Goal: Complete application form: Complete application form

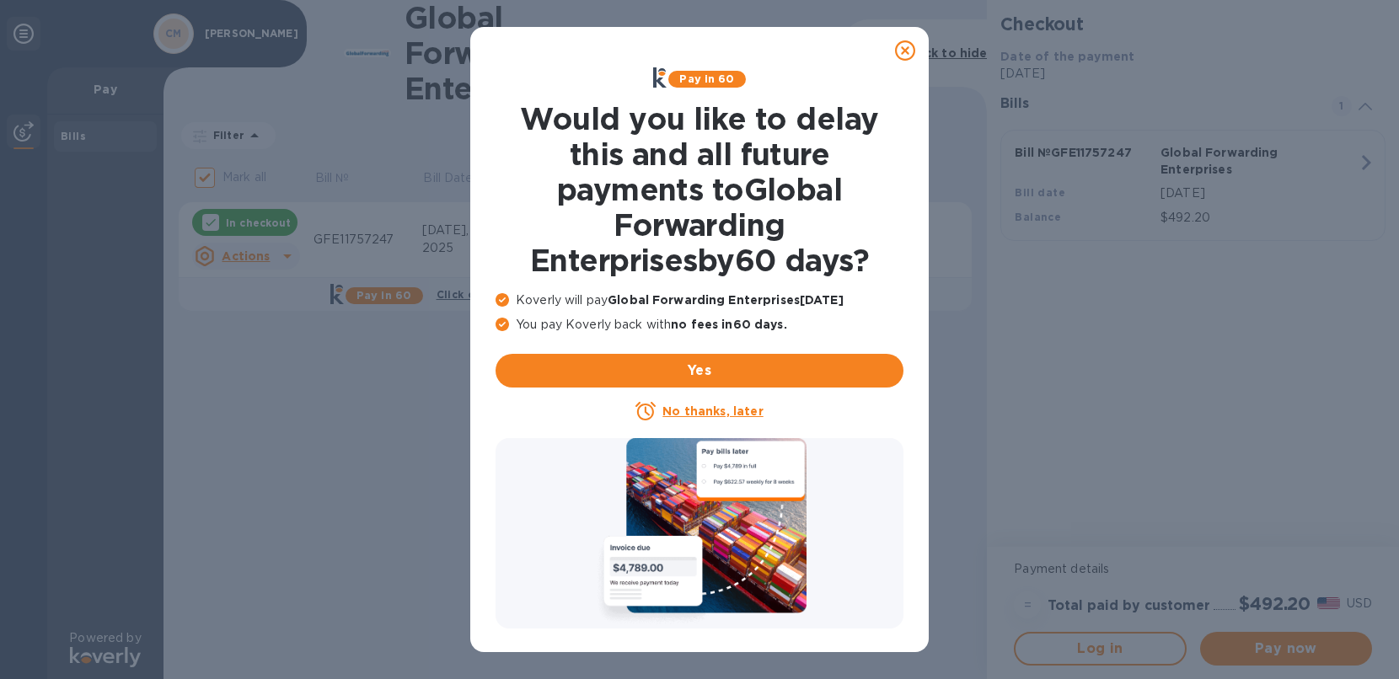
click at [902, 51] on icon at bounding box center [905, 50] width 20 height 20
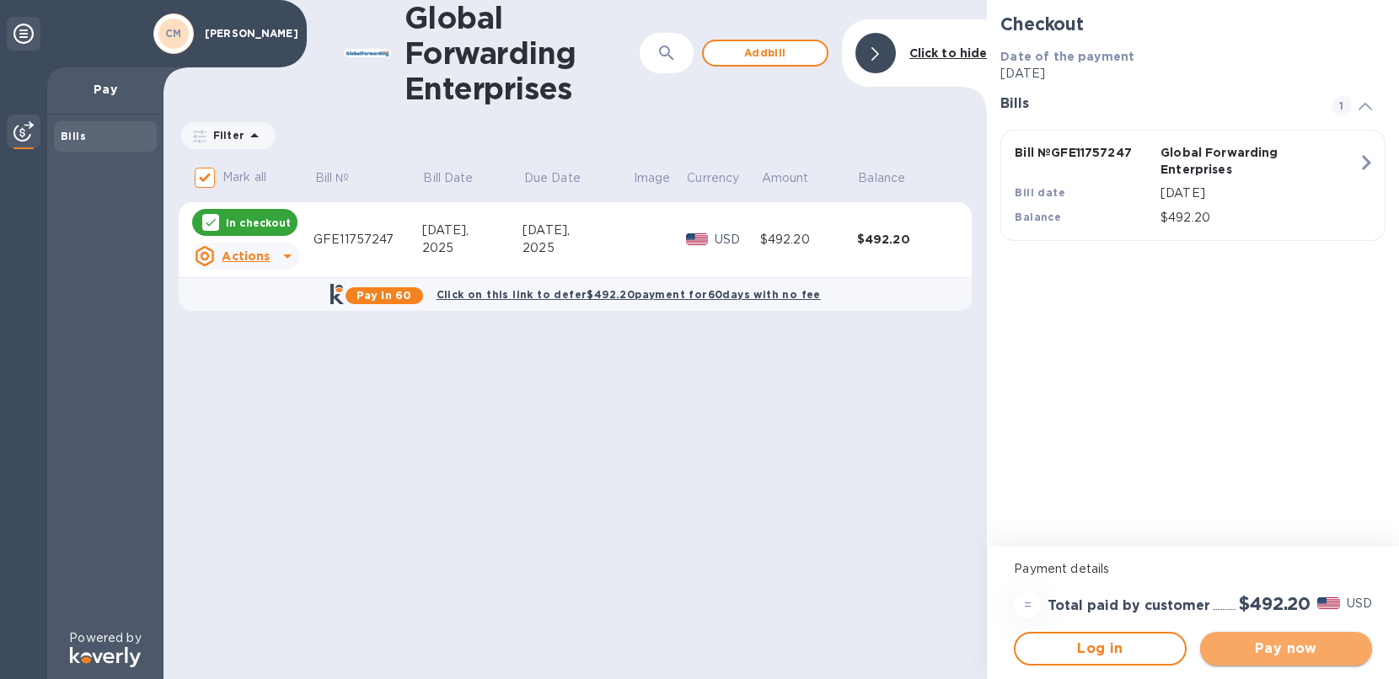
click at [1264, 651] on span "Pay now" at bounding box center [1286, 649] width 145 height 20
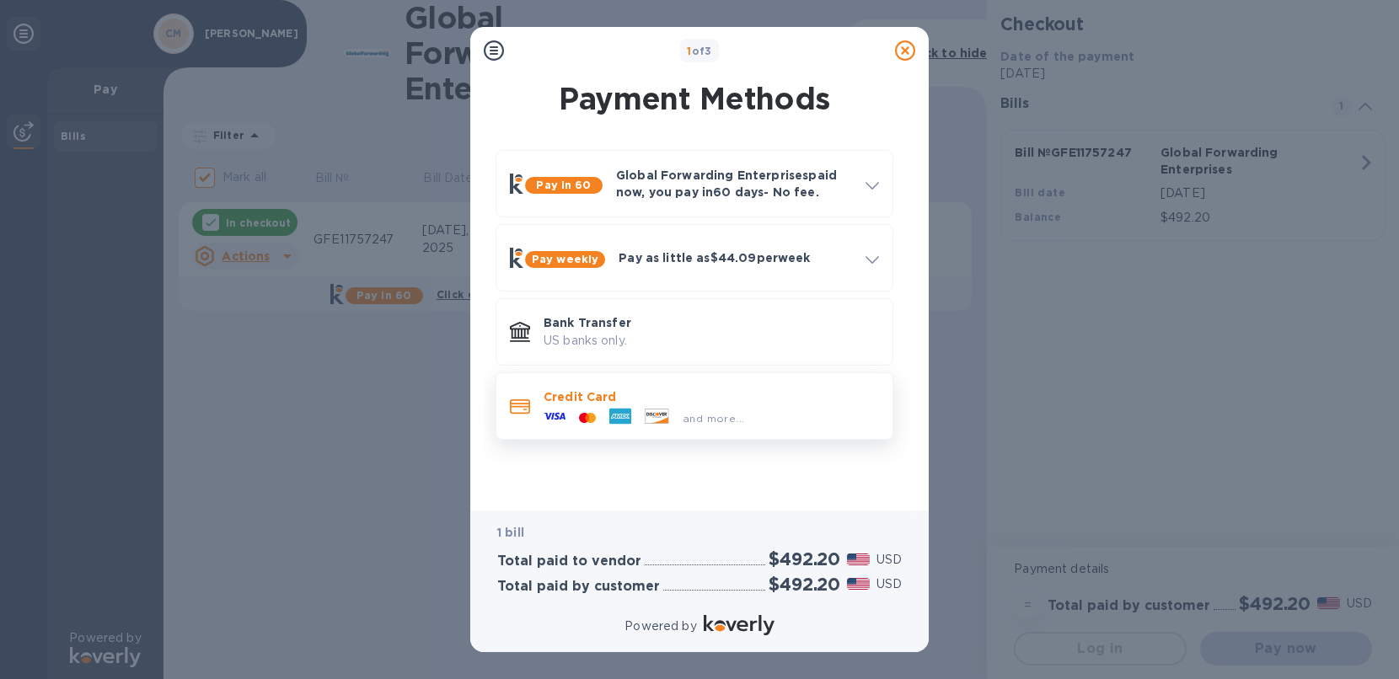
click at [662, 405] on div "and more..." at bounding box center [644, 417] width 214 height 25
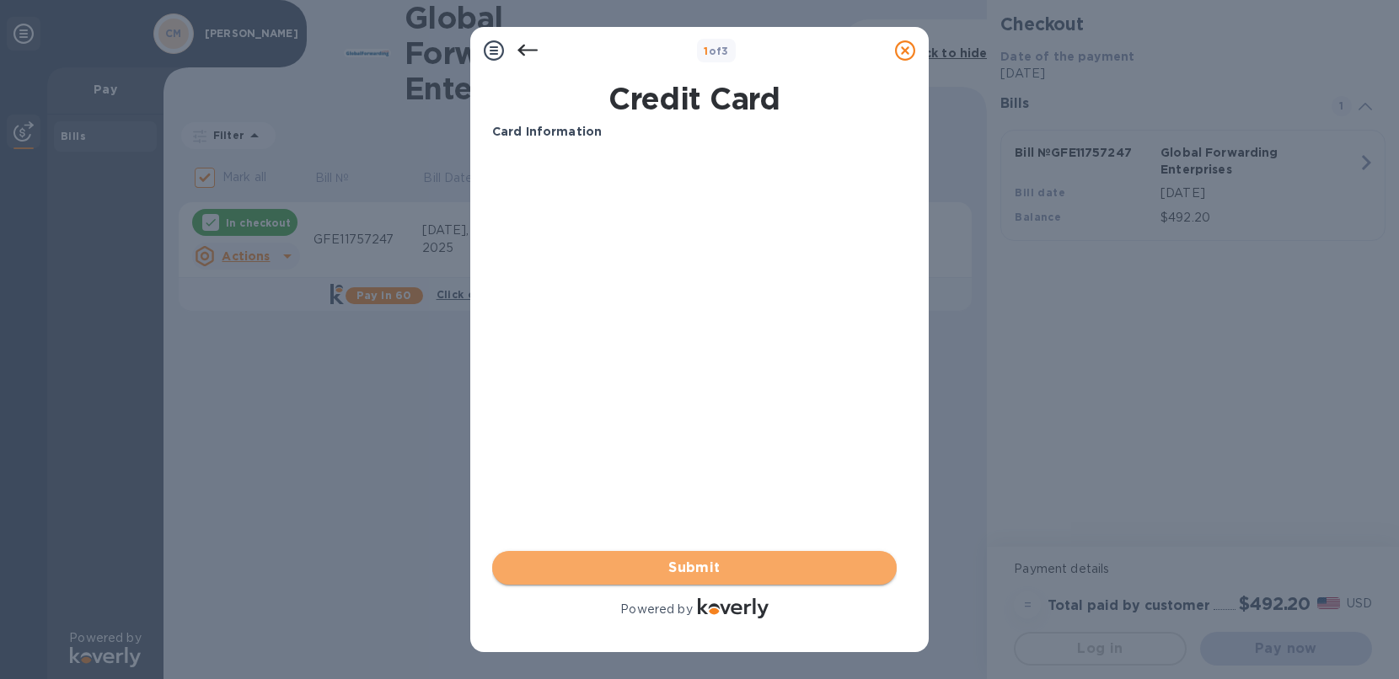
click at [741, 576] on span "Submit" at bounding box center [695, 568] width 378 height 20
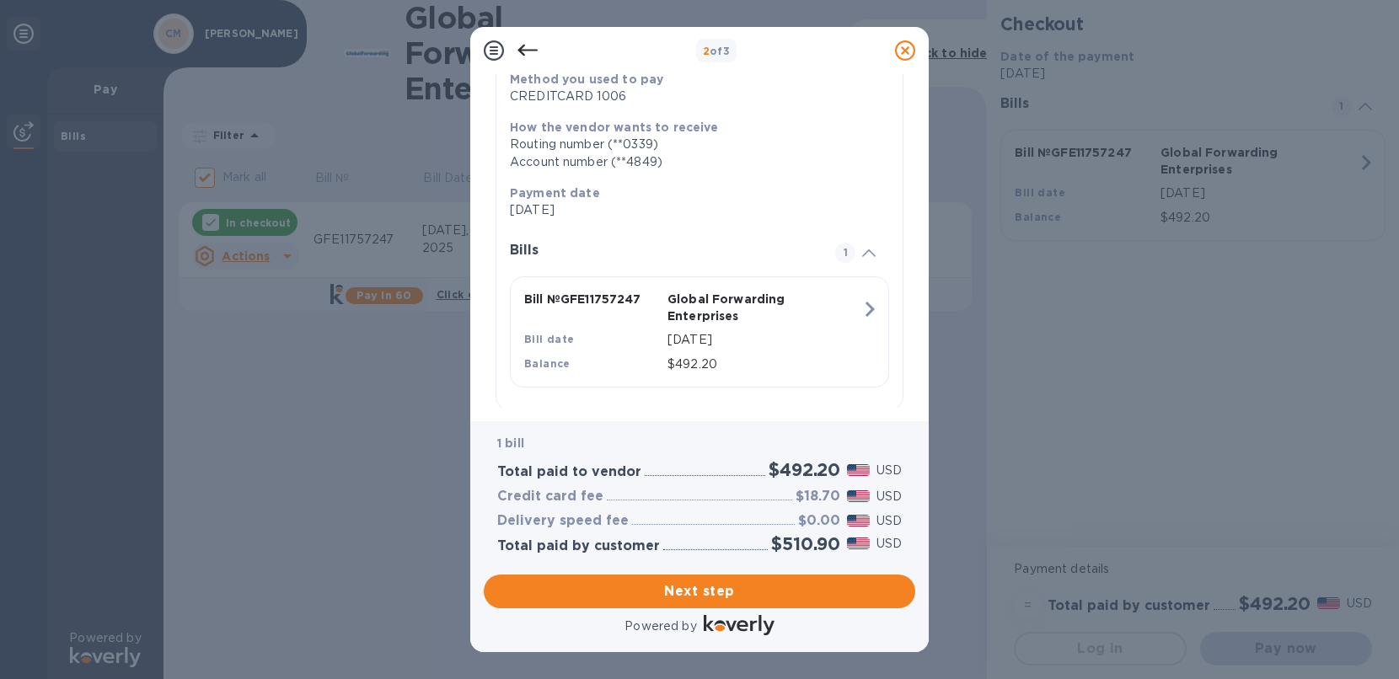
scroll to position [259, 0]
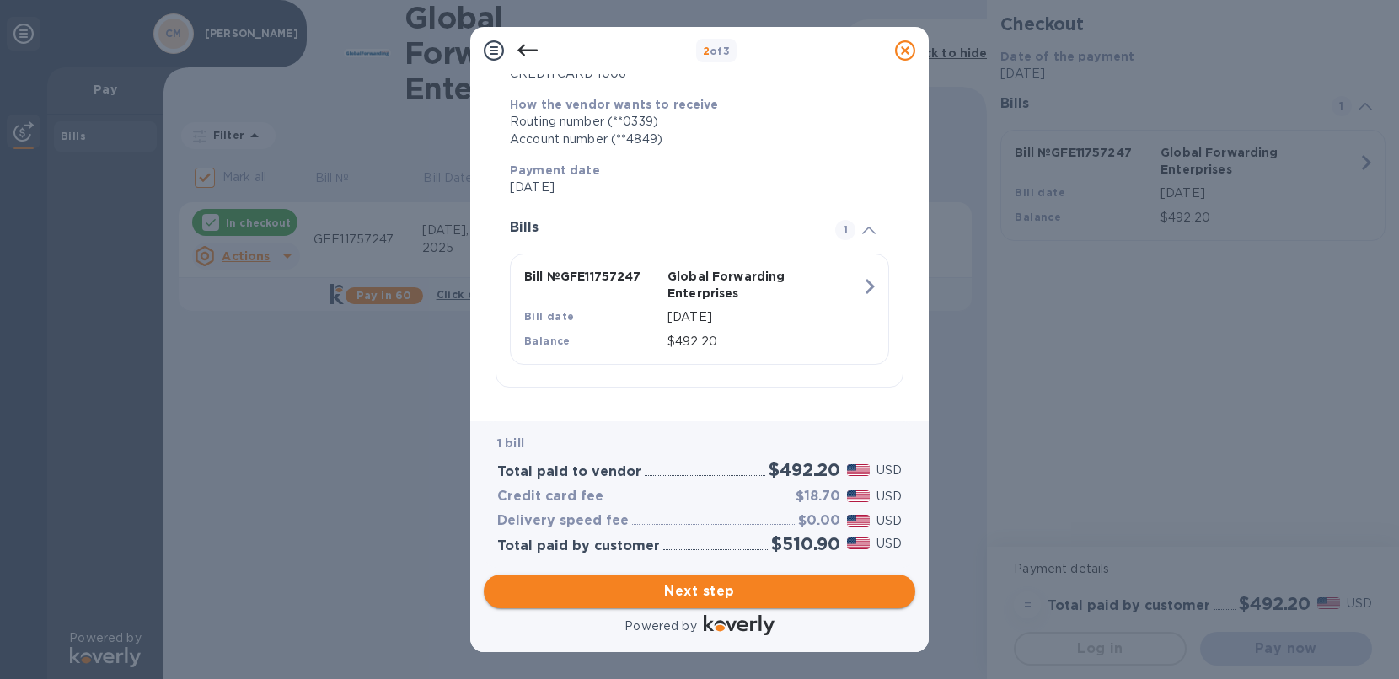
click at [696, 594] on span "Next step" at bounding box center [699, 592] width 405 height 20
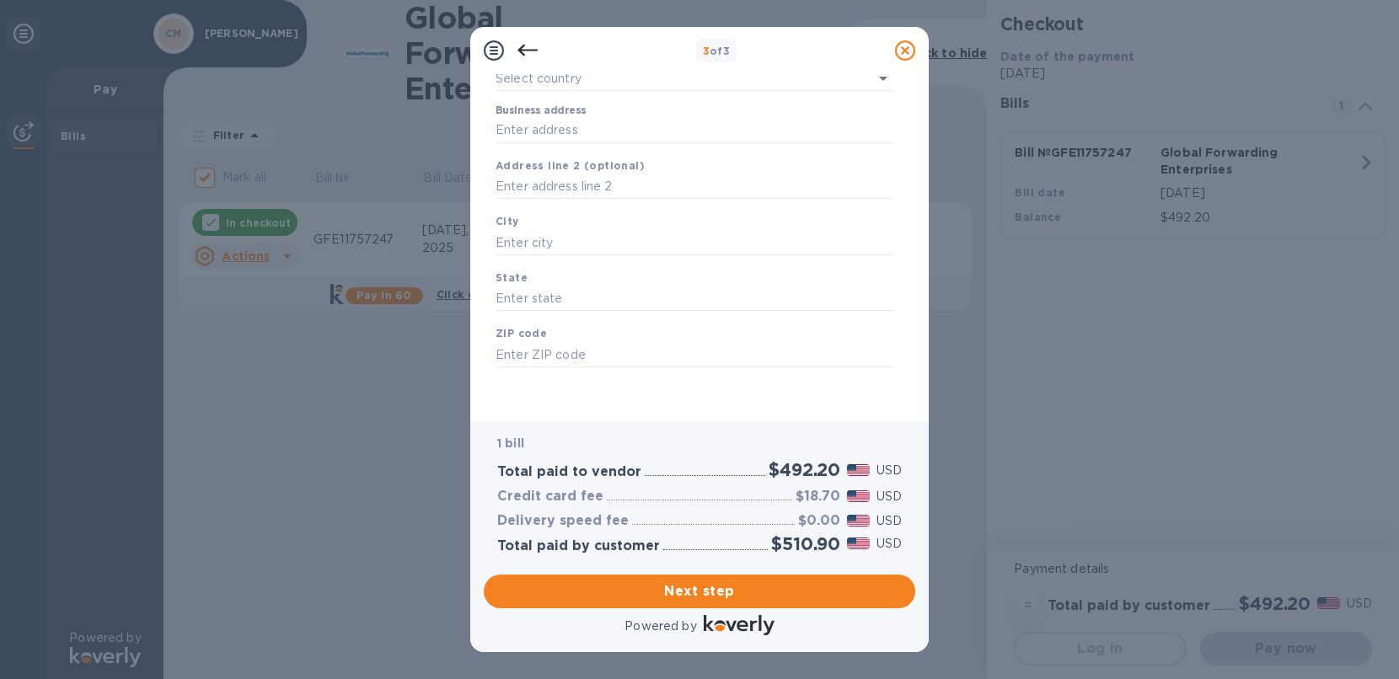
type input "[GEOGRAPHIC_DATA]"
click at [563, 128] on input "Business address" at bounding box center [695, 130] width 398 height 25
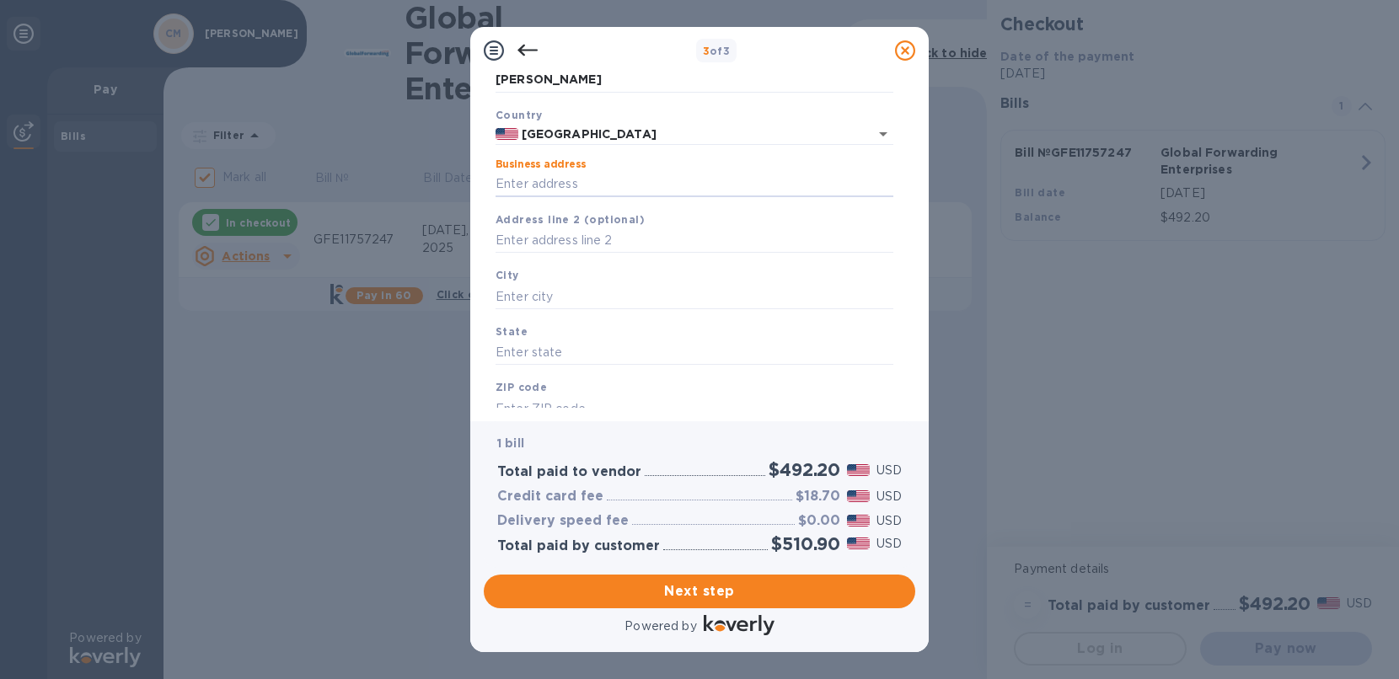
scroll to position [0, 0]
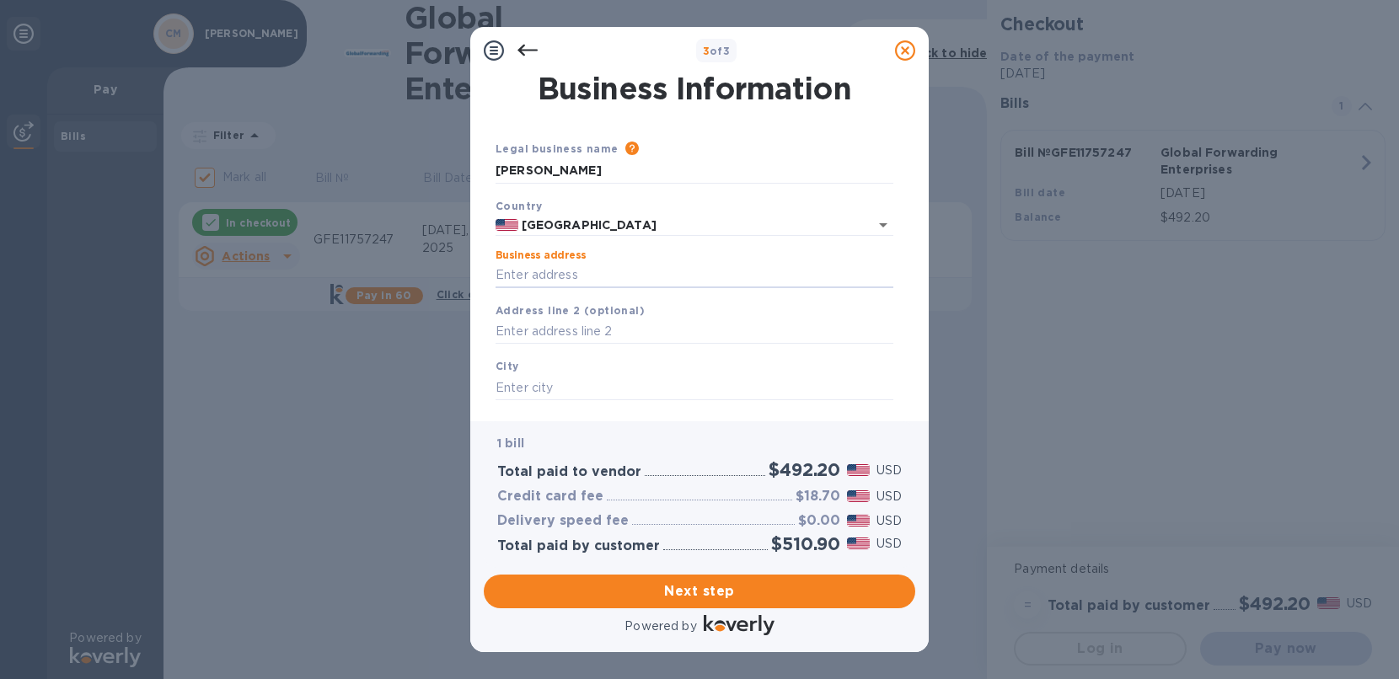
paste input "[STREET_ADDRESS][PERSON_NAME]"
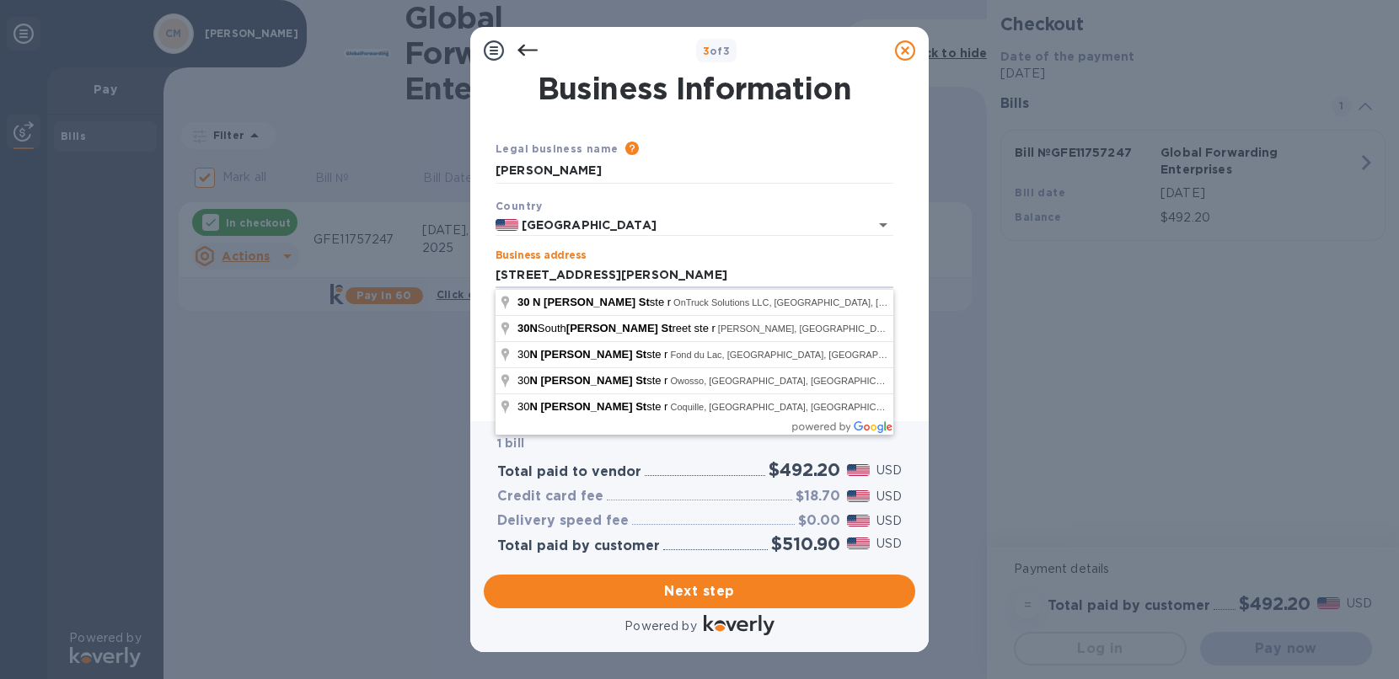
type input "[STREET_ADDRESS][PERSON_NAME]"
type input "[PERSON_NAME]"
type input "WY"
type input "82801"
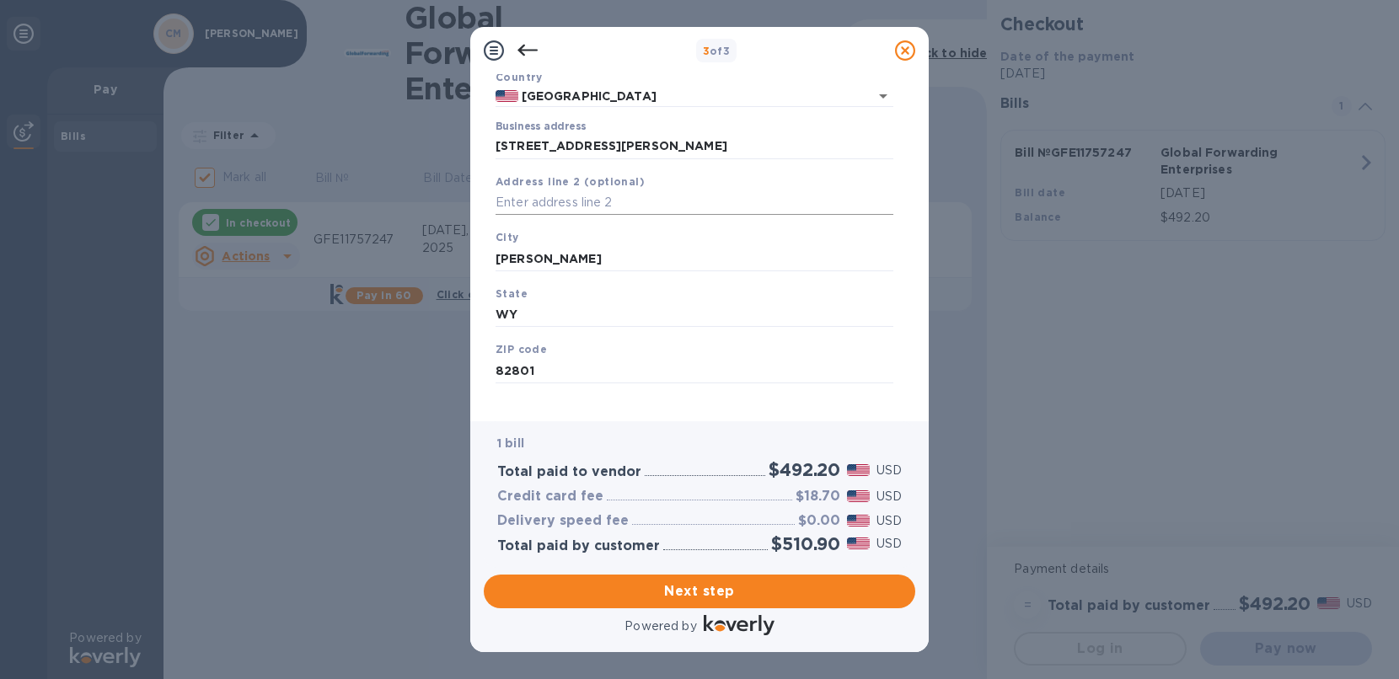
scroll to position [150, 0]
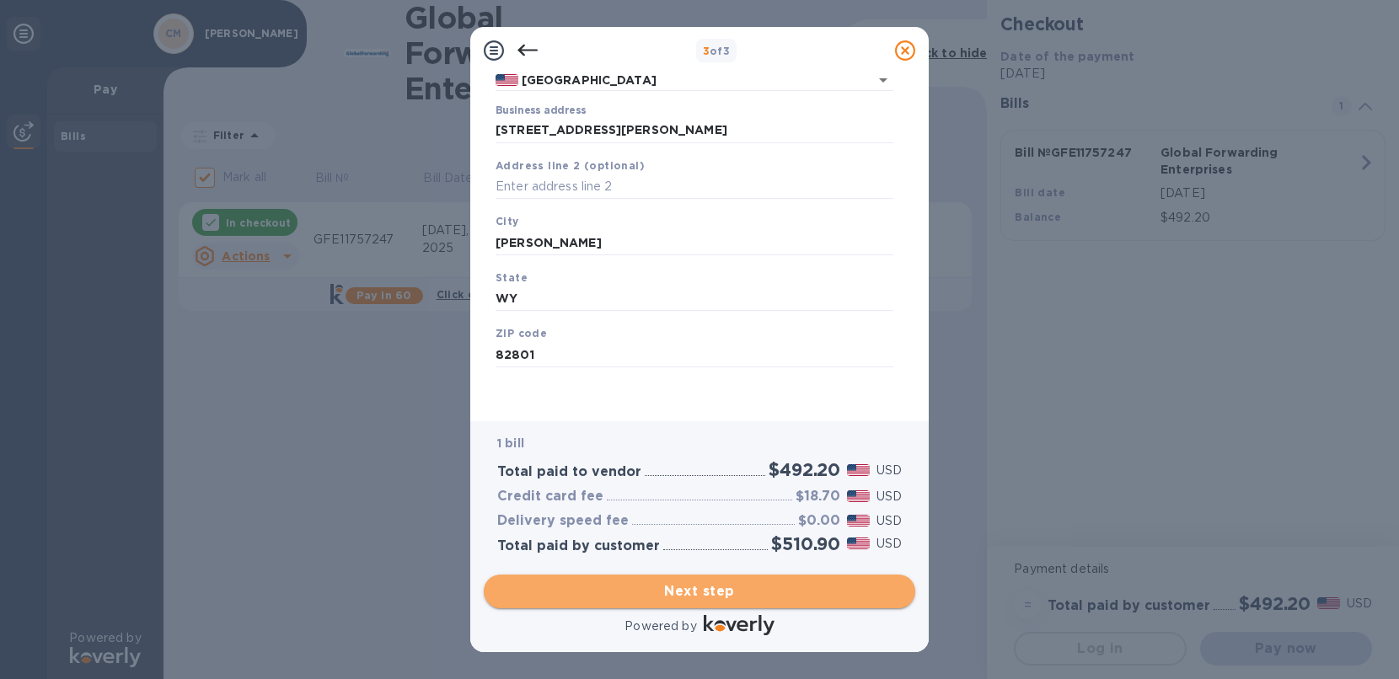
click at [710, 595] on span "Next step" at bounding box center [699, 592] width 405 height 20
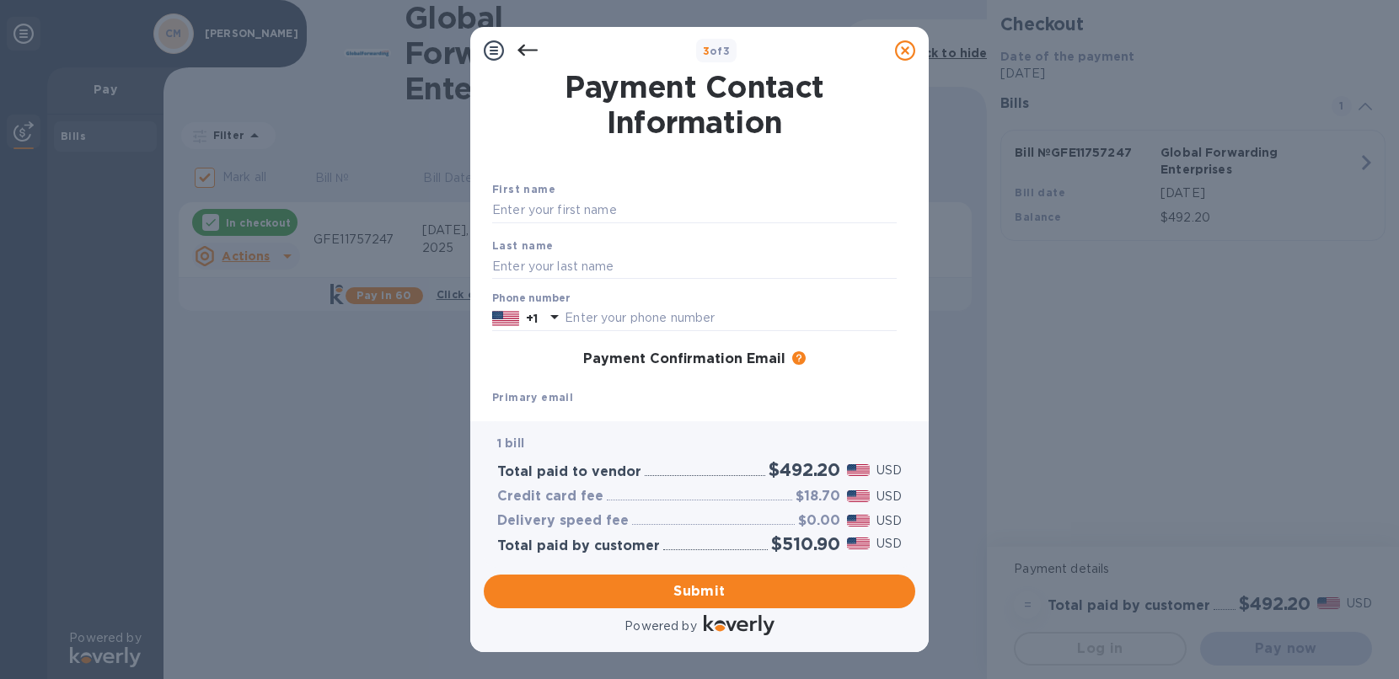
scroll to position [0, 0]
click at [537, 212] on input "text" at bounding box center [694, 212] width 405 height 25
type input "[PERSON_NAME]"
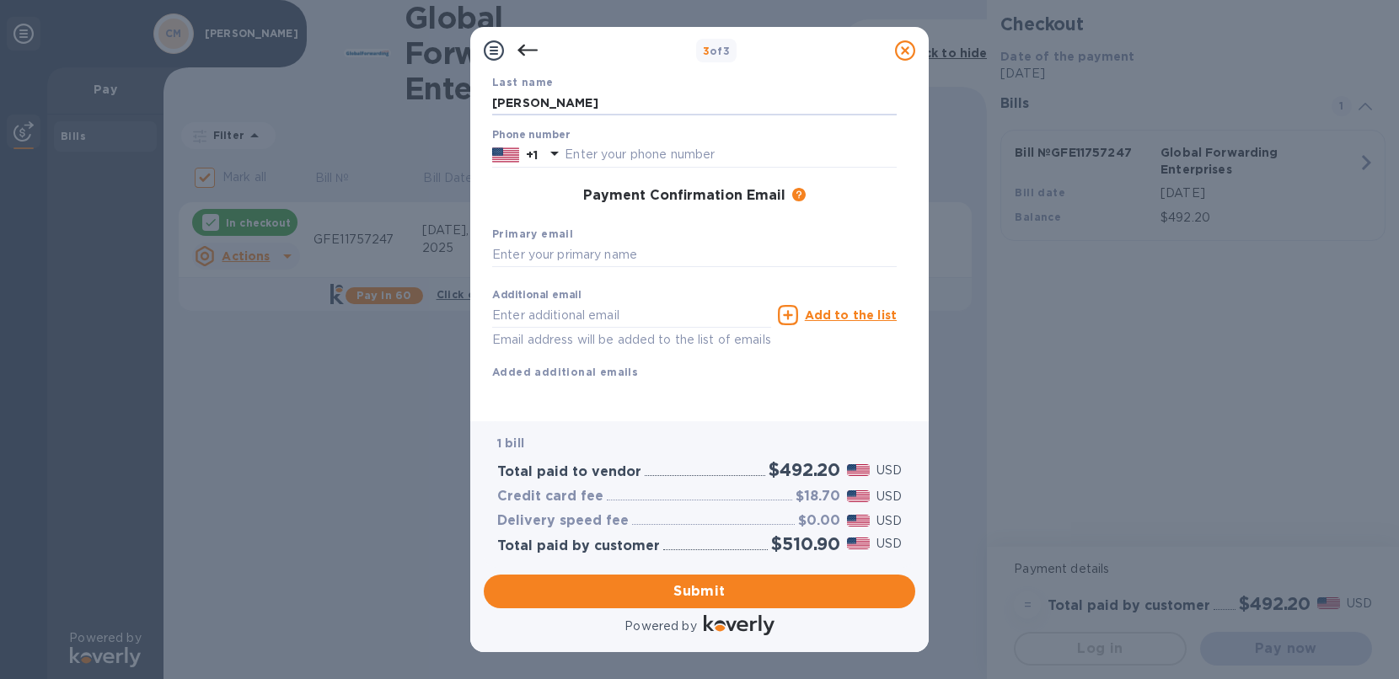
scroll to position [189, 0]
type input "[PERSON_NAME]"
click at [642, 303] on input "text" at bounding box center [631, 315] width 279 height 25
click at [582, 243] on input "text" at bounding box center [694, 255] width 405 height 25
type input "I"
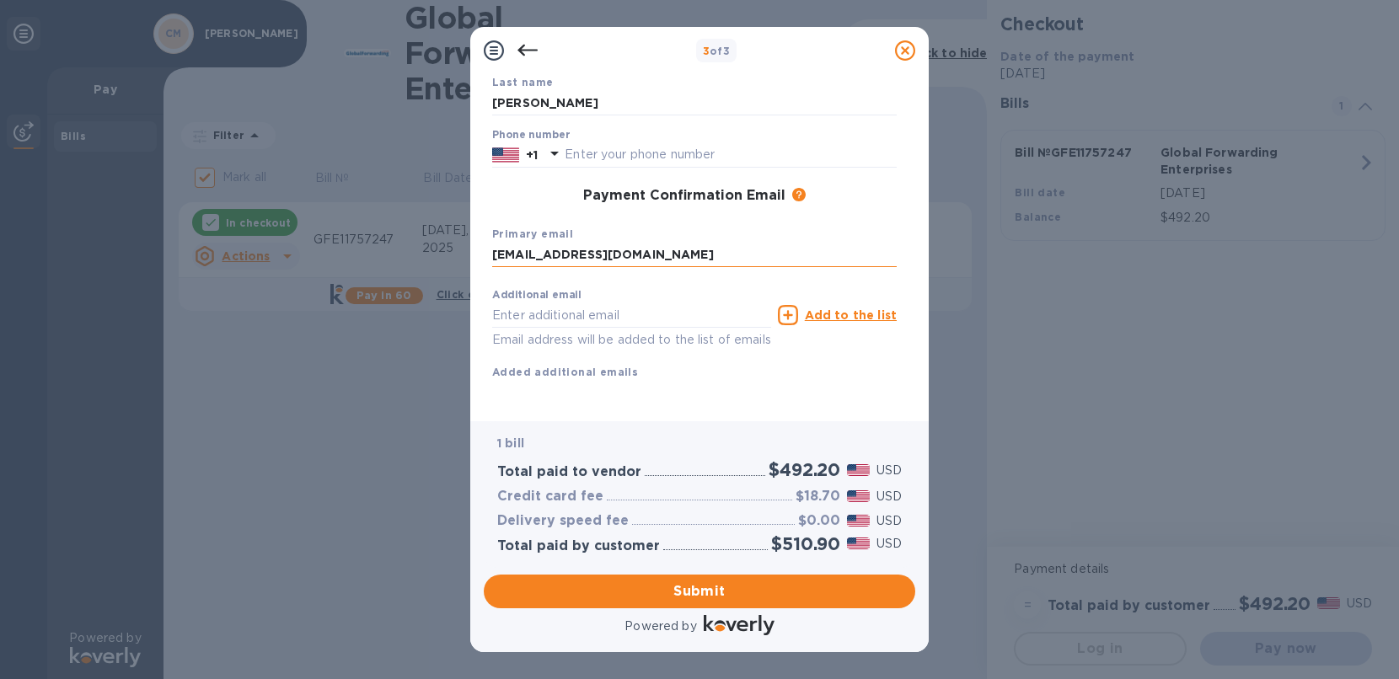
type input "[EMAIL_ADDRESS][DOMAIN_NAME]"
click at [745, 243] on input "[EMAIL_ADDRESS][DOMAIN_NAME]" at bounding box center [694, 255] width 405 height 25
click at [780, 344] on div "Additional email [EMAIL_ADDRESS][DOMAIN_NAME] Email address will be added to th…" at bounding box center [694, 331] width 405 height 100
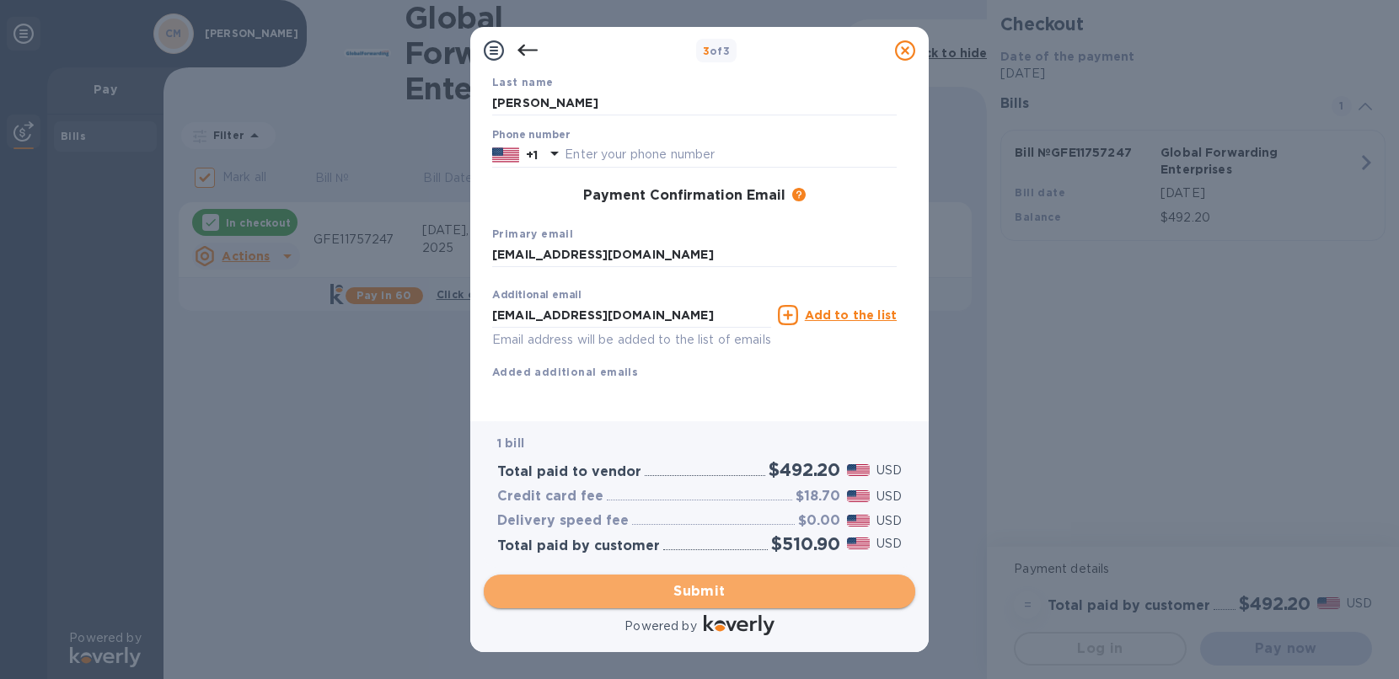
click at [718, 591] on span "Submit" at bounding box center [699, 592] width 405 height 20
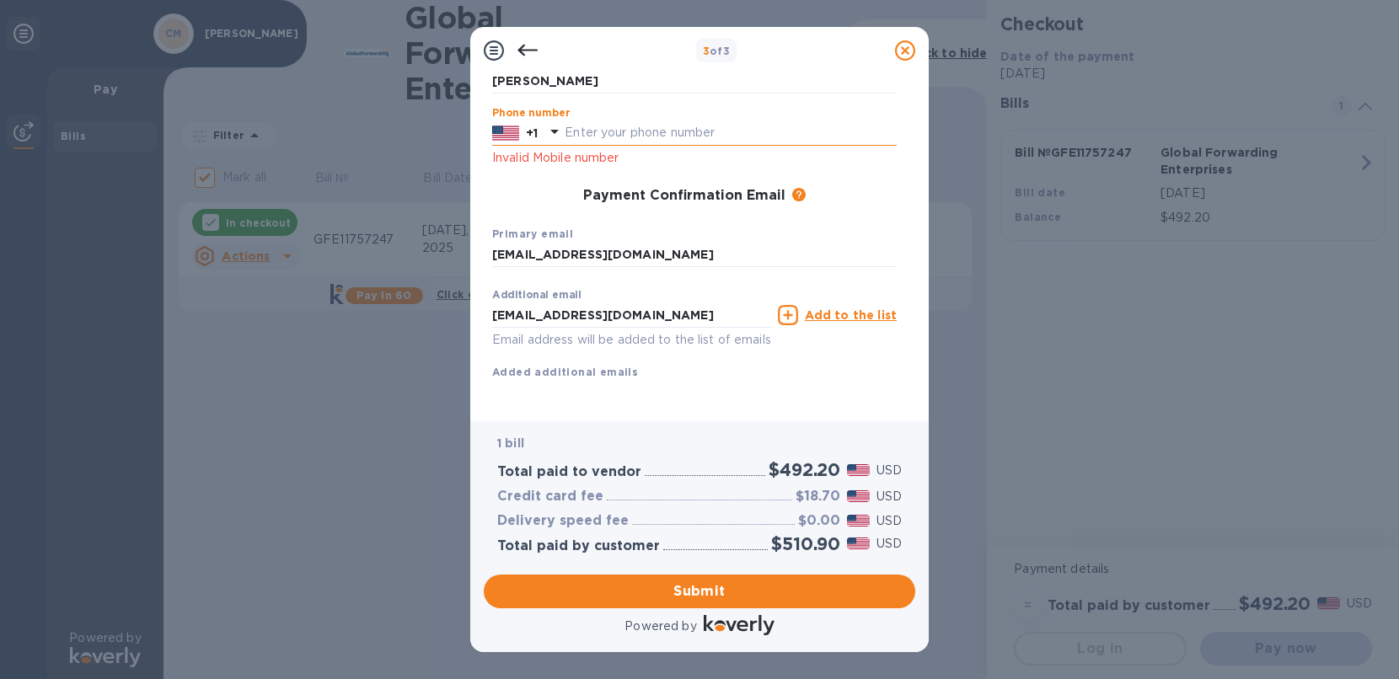
click at [598, 132] on input "text" at bounding box center [731, 133] width 332 height 25
paste input "8595334281"
type input "8595334281"
click at [703, 586] on span "Submit" at bounding box center [699, 592] width 405 height 20
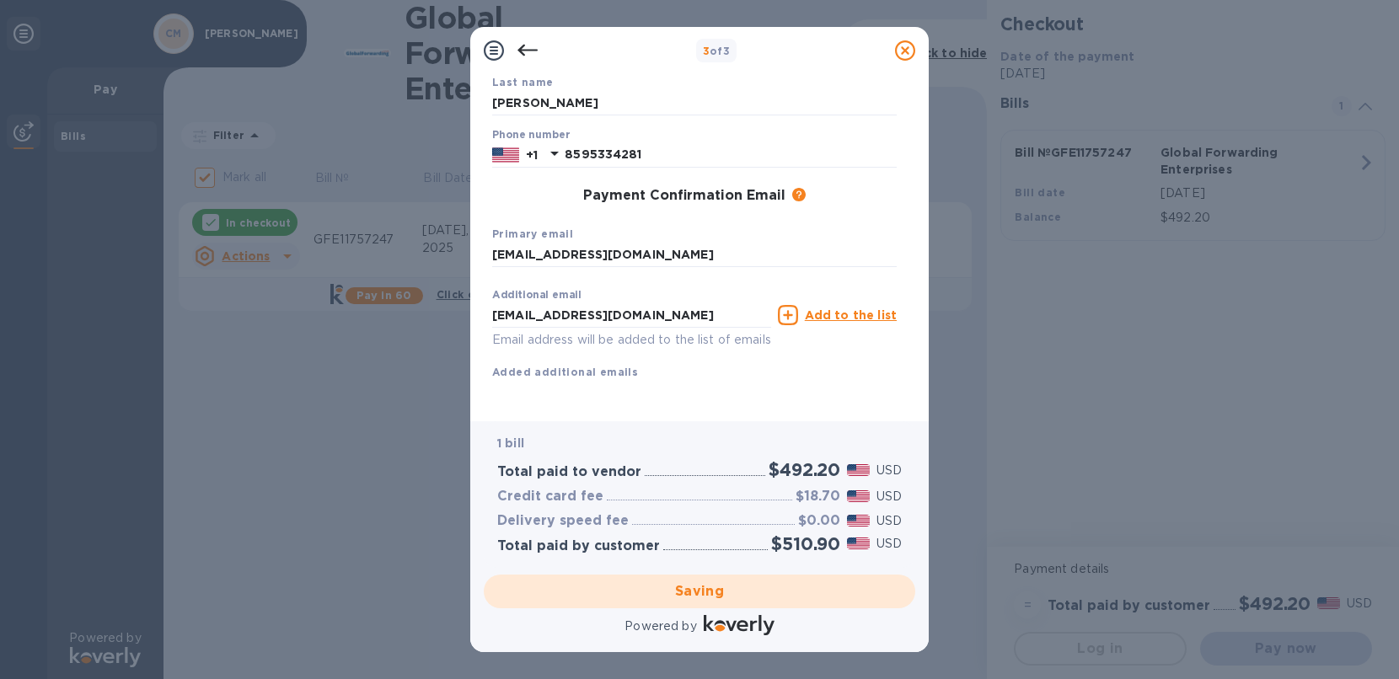
scroll to position [188, 0]
checkbox input "false"
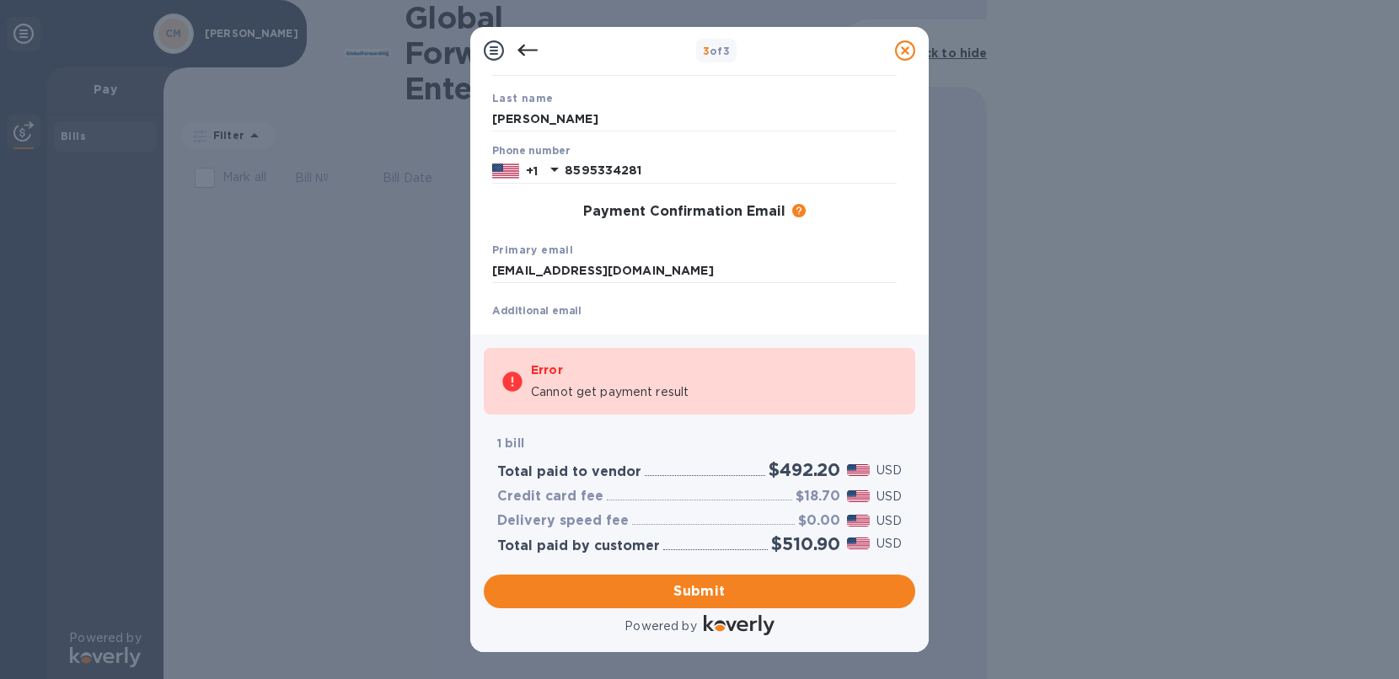
scroll to position [0, 0]
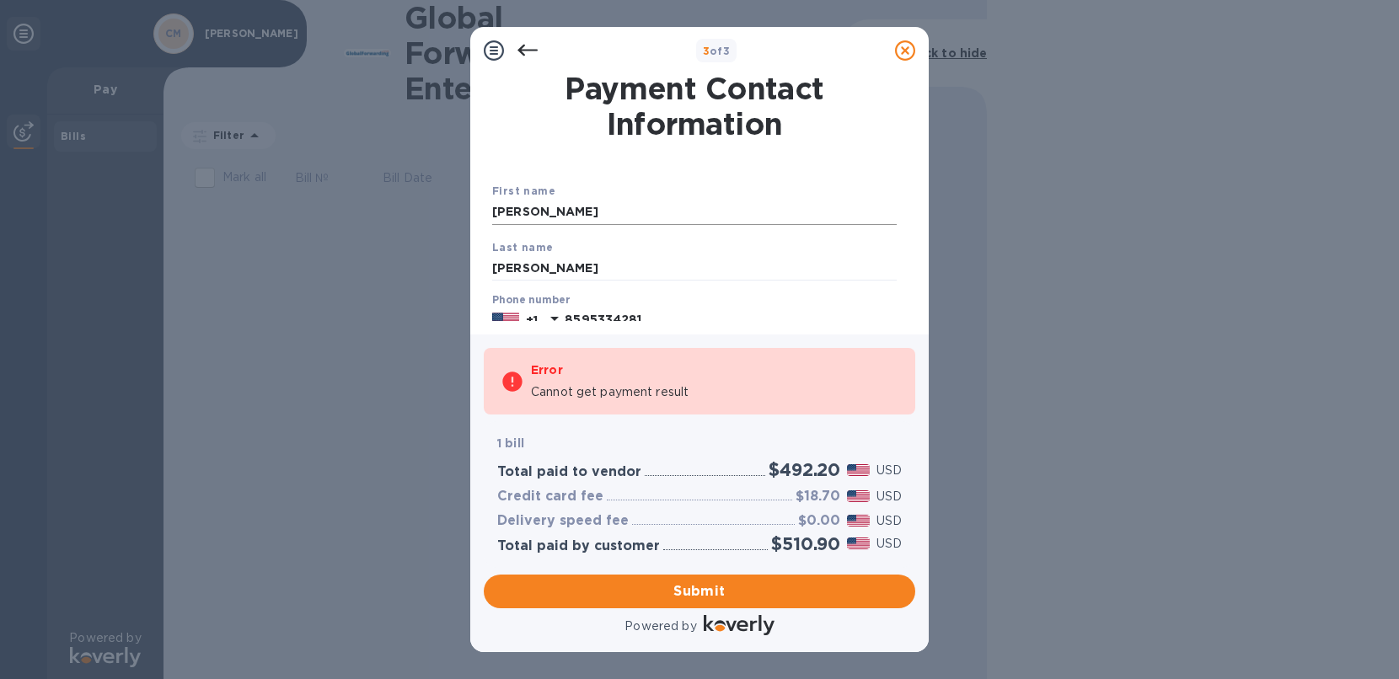
click at [537, 201] on input "[PERSON_NAME]" at bounding box center [694, 212] width 405 height 25
type input "[PERSON_NAME]"
click at [524, 48] on icon at bounding box center [527, 50] width 20 height 20
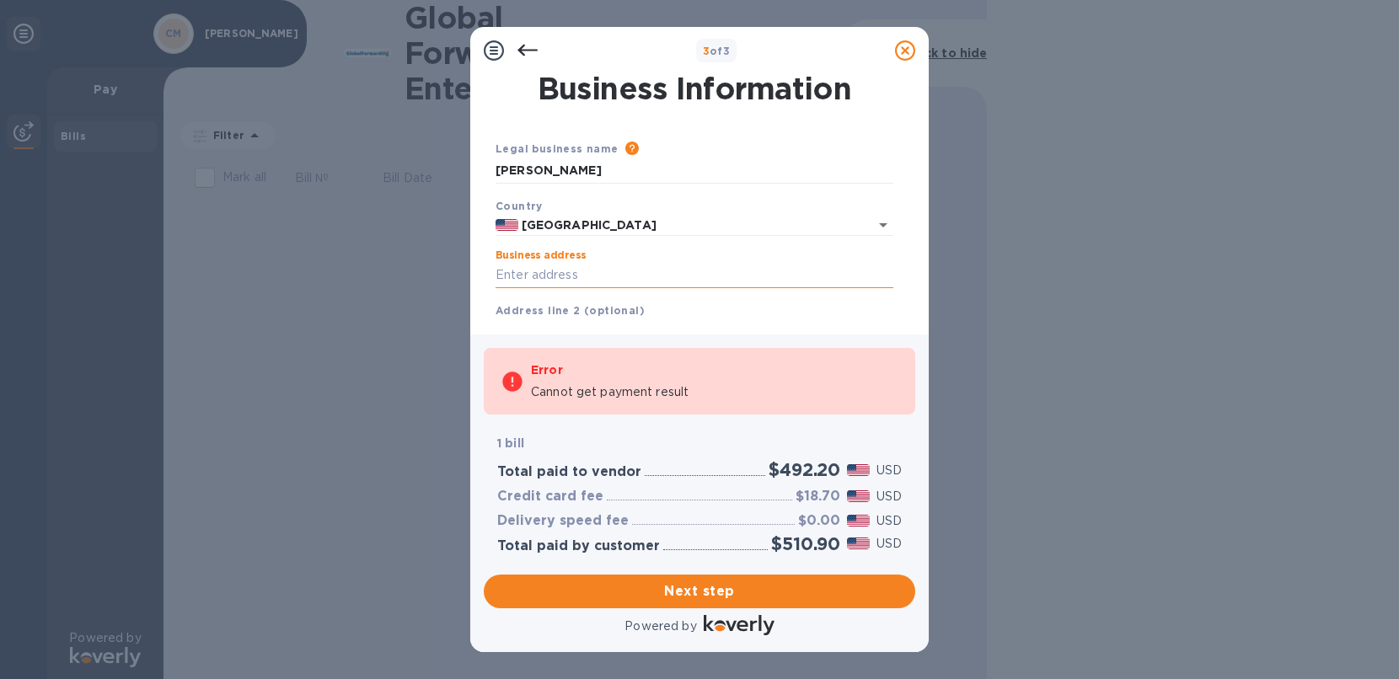
click at [608, 281] on input "Business address" at bounding box center [695, 275] width 398 height 25
paste input "[STREET_ADDRESS]"
click at [742, 271] on input "[STREET_ADDRESS]" at bounding box center [695, 275] width 398 height 25
type input "[GEOGRAPHIC_DATA]"
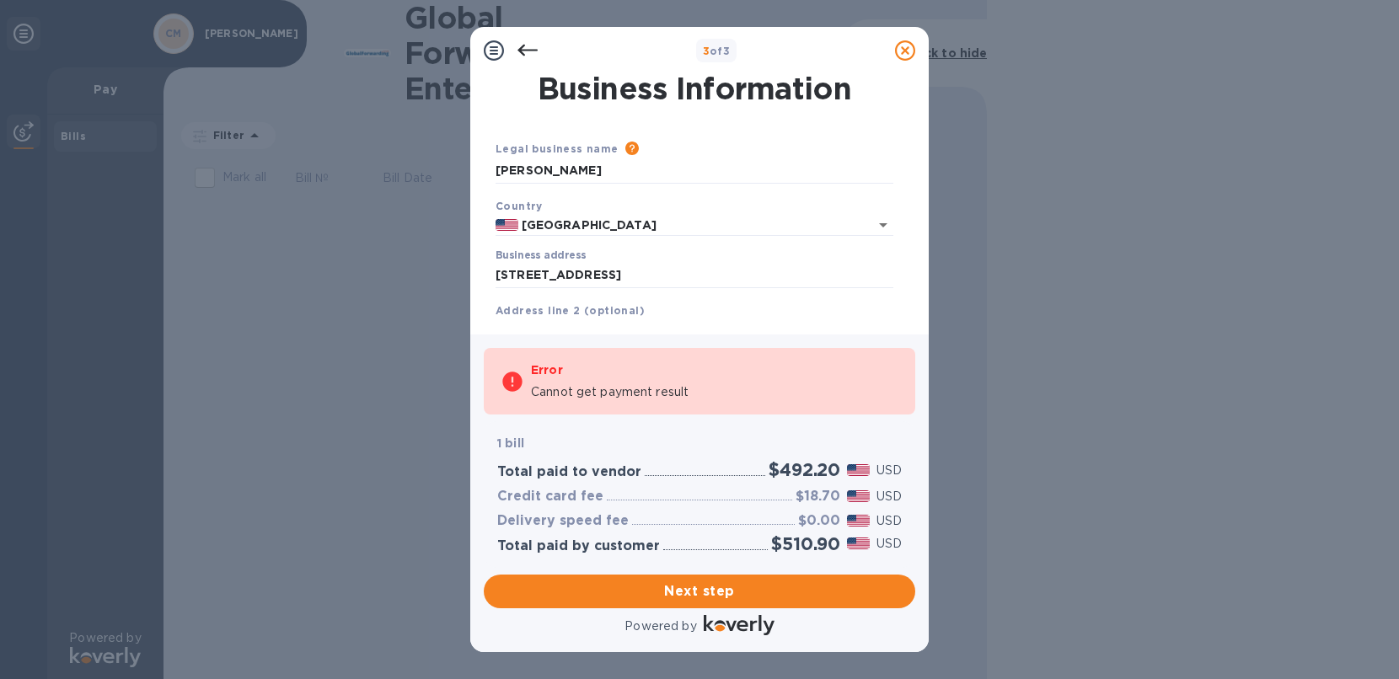
type input "MA"
type input "02108"
click at [721, 281] on input "[GEOGRAPHIC_DATA]" at bounding box center [695, 275] width 398 height 25
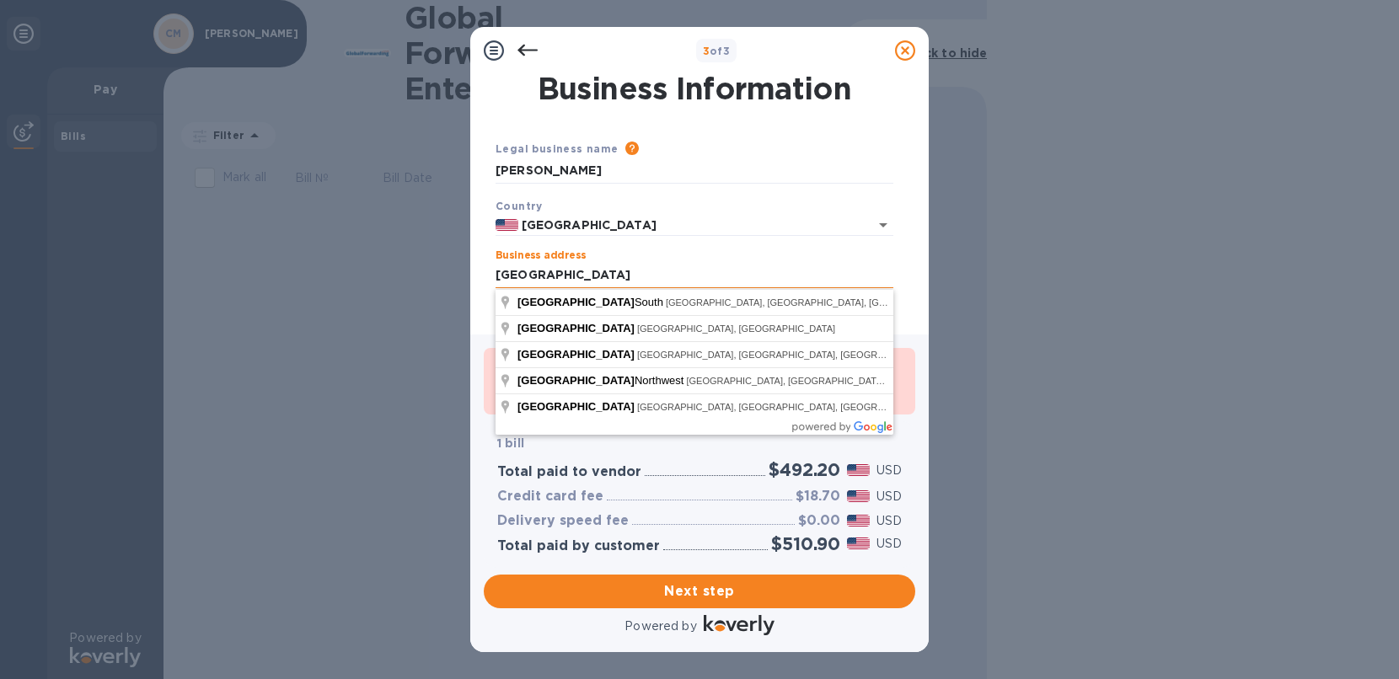
click at [721, 281] on input "[GEOGRAPHIC_DATA]" at bounding box center [695, 275] width 398 height 25
paste input "9005 Province S"
type input "[STREET_ADDRESS]"
type input "[GEOGRAPHIC_DATA]"
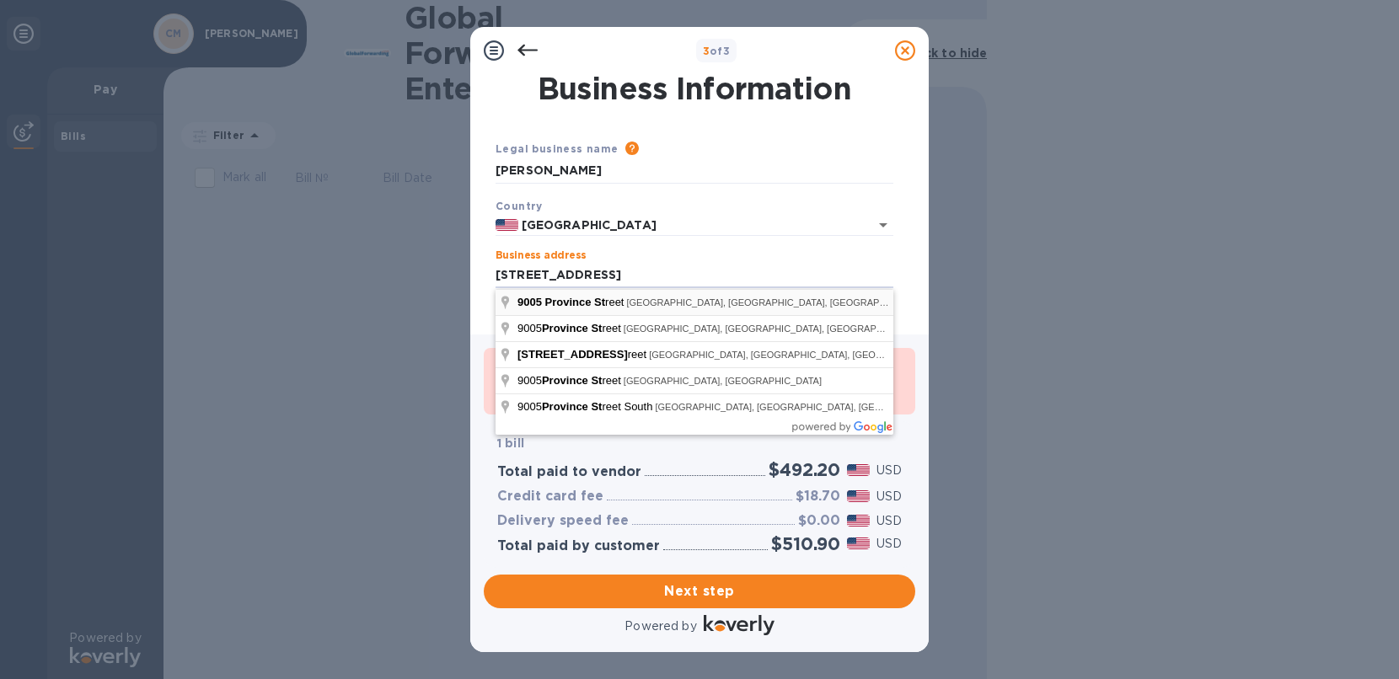
type input "FL"
type input "34240"
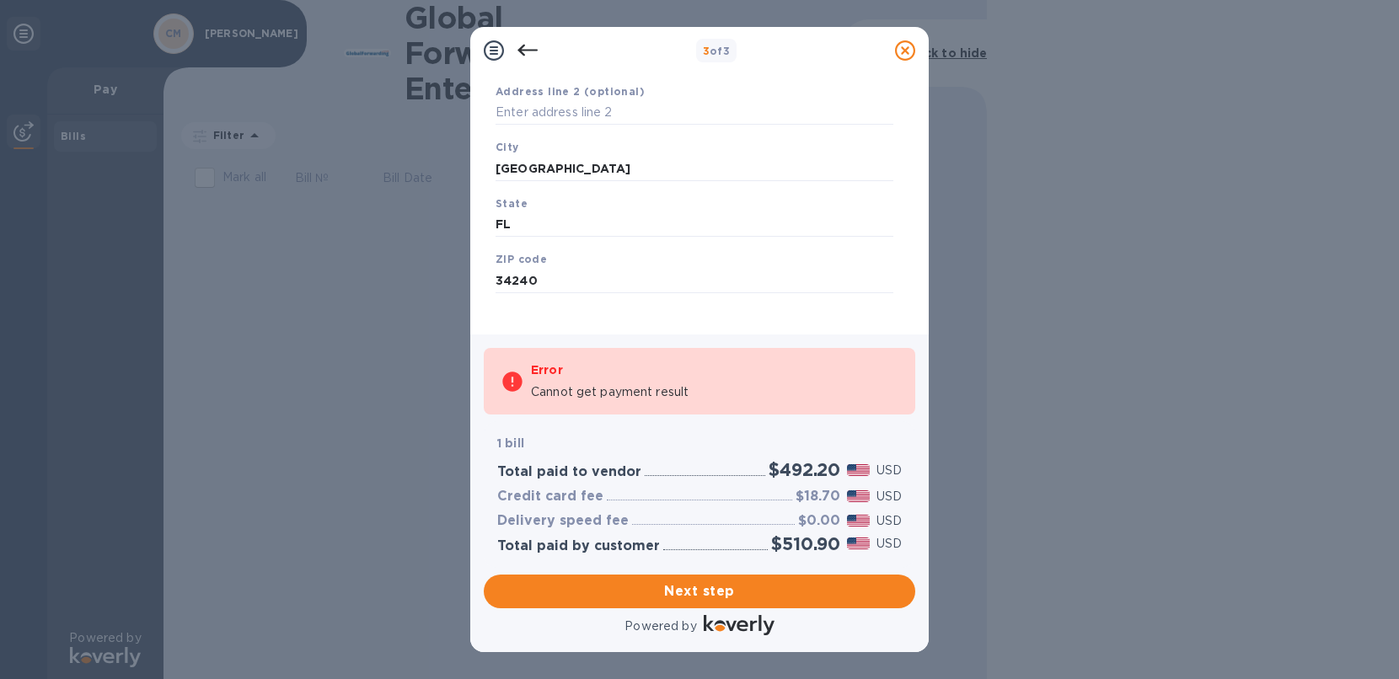
scroll to position [238, 0]
click at [718, 593] on span "Next step" at bounding box center [699, 592] width 405 height 20
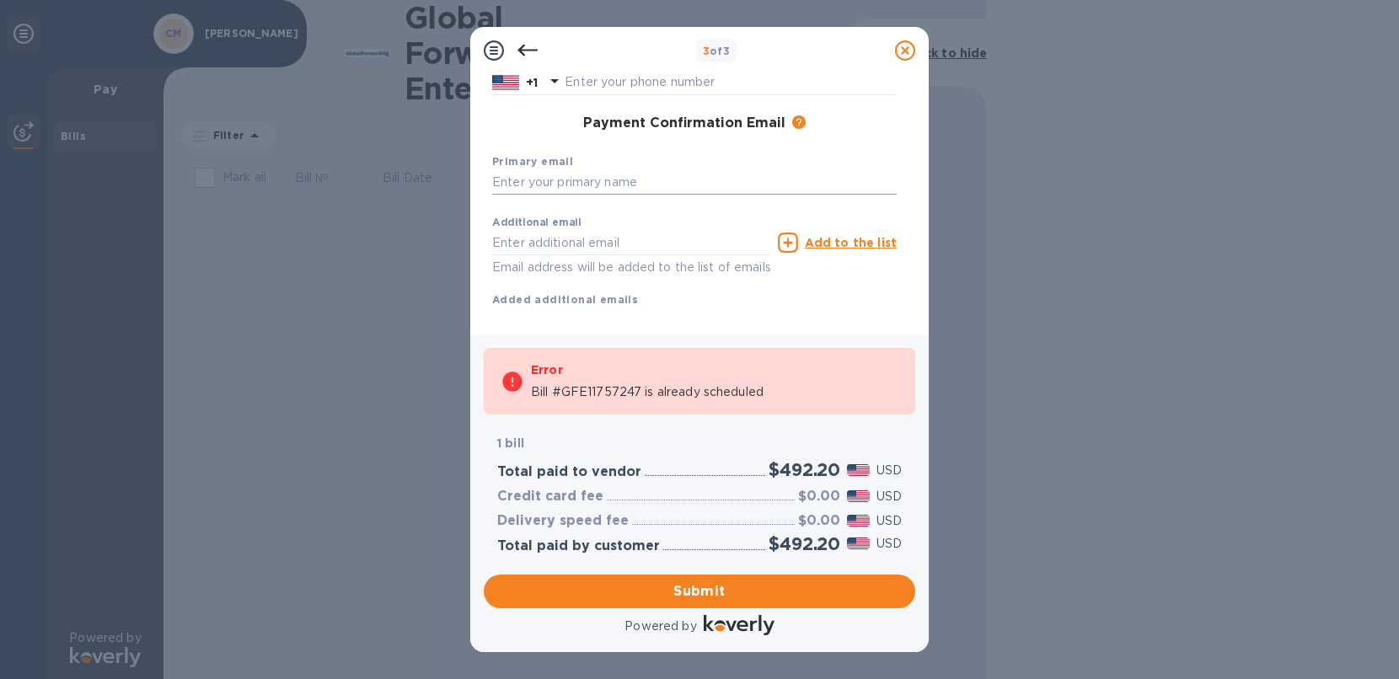
click at [594, 191] on input "text" at bounding box center [694, 182] width 405 height 25
type input "o"
type input "[EMAIL_ADDRESS][DOMAIN_NAME]"
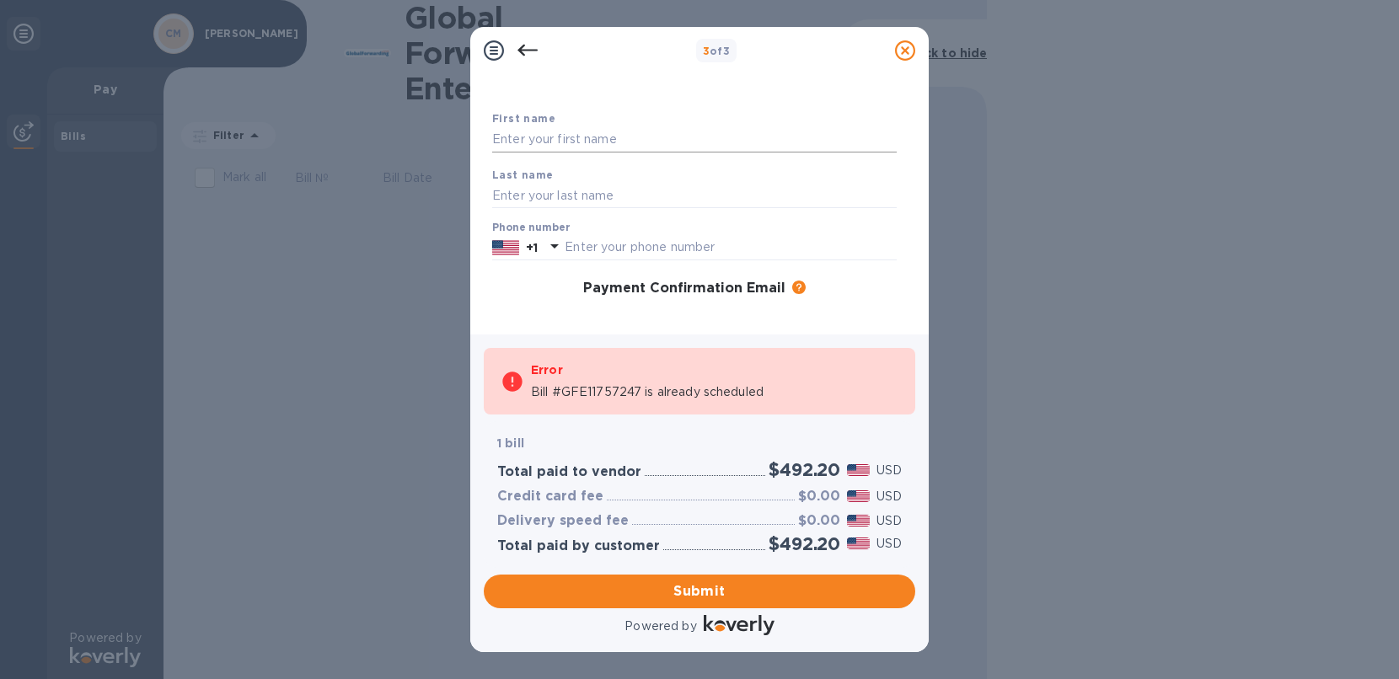
type input "[EMAIL_ADDRESS][DOMAIN_NAME]"
click at [571, 141] on input "text" at bounding box center [694, 139] width 405 height 25
type input "[PERSON_NAME]"
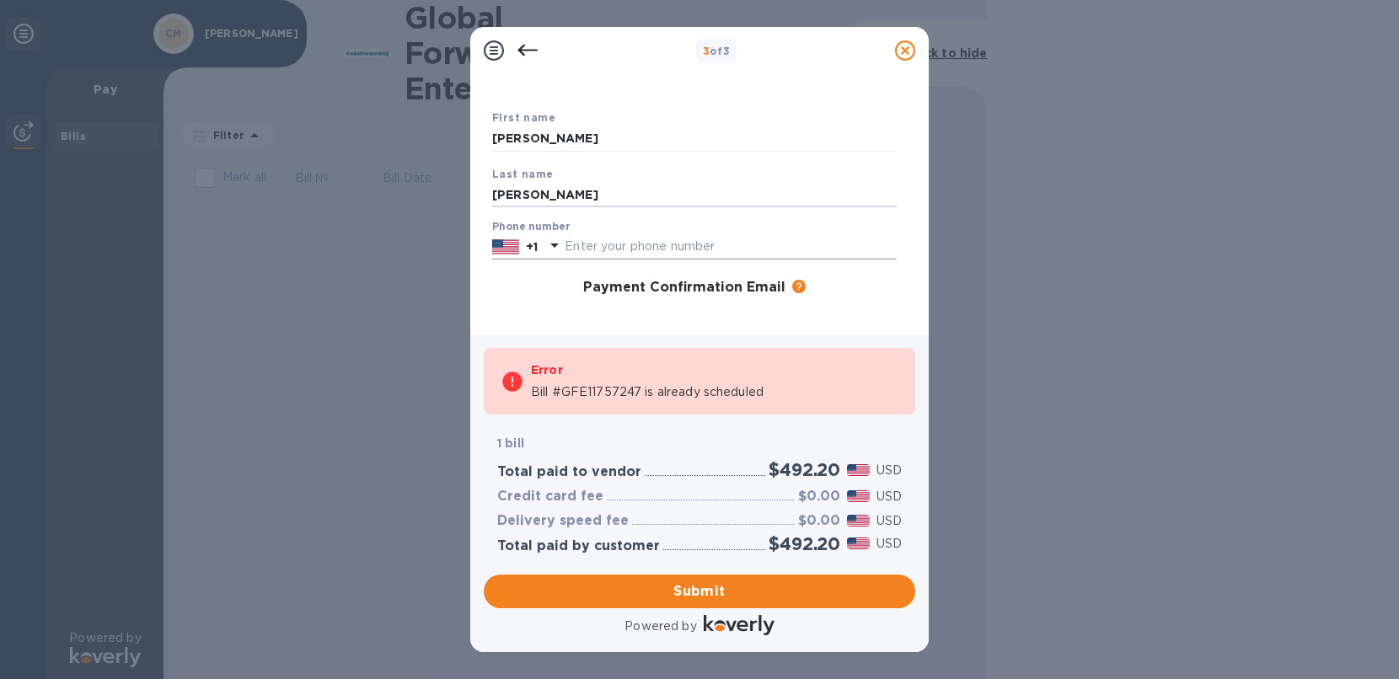
click at [783, 249] on input "text" at bounding box center [731, 246] width 332 height 25
paste input "8595334281"
type input "8595334281"
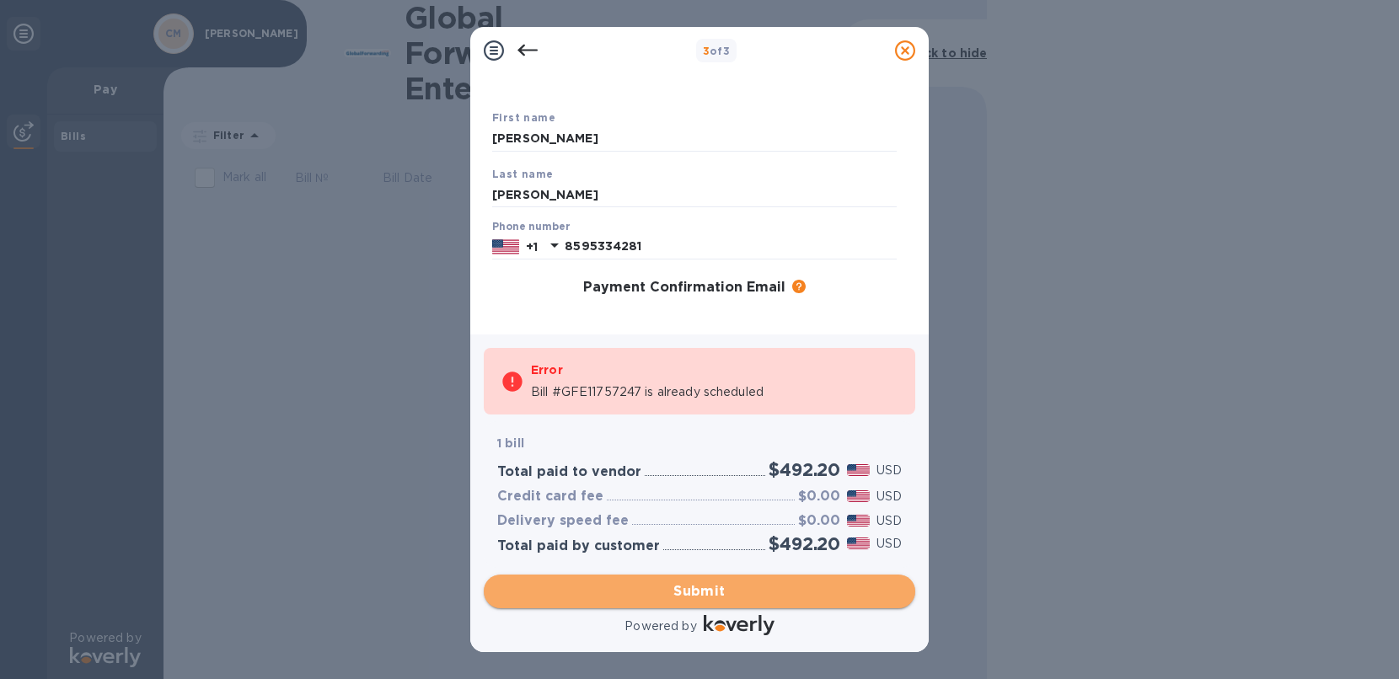
click at [719, 587] on span "Submit" at bounding box center [699, 592] width 405 height 20
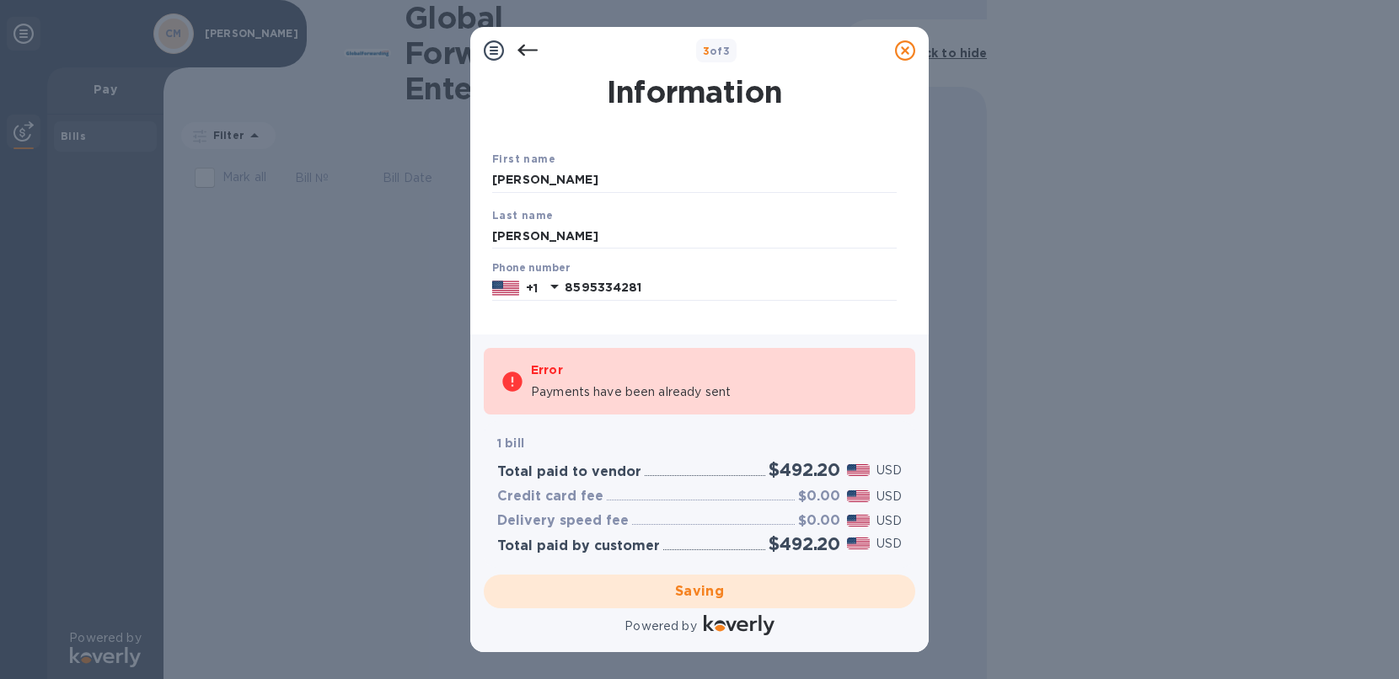
scroll to position [0, 0]
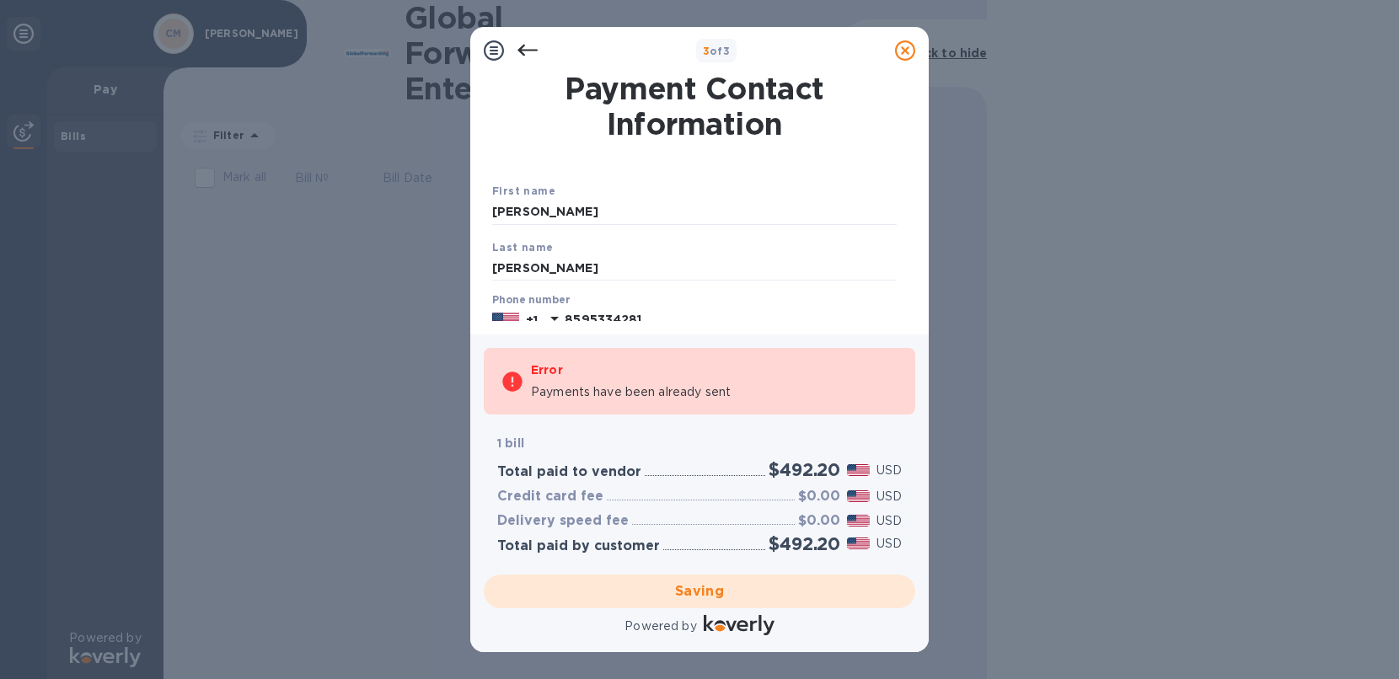
click at [532, 51] on icon at bounding box center [527, 50] width 20 height 20
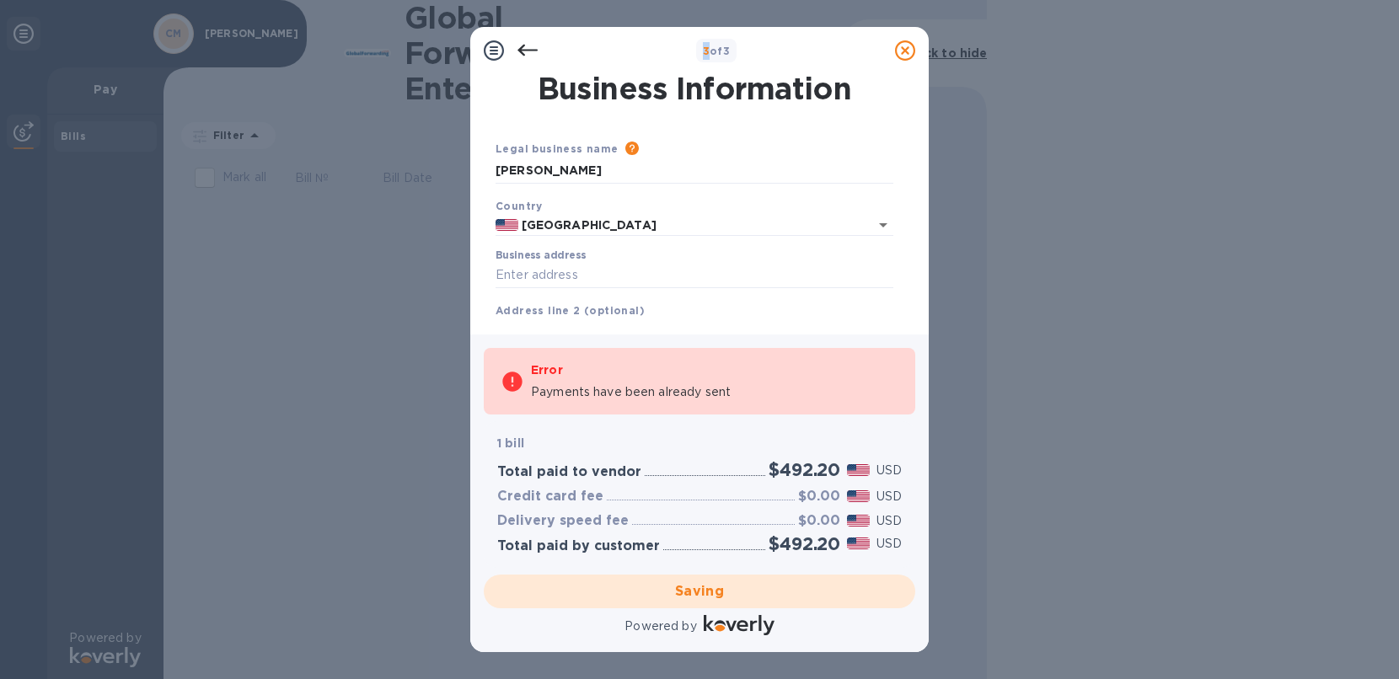
click at [532, 51] on icon at bounding box center [527, 50] width 20 height 20
